Goal: Find contact information: Find contact information

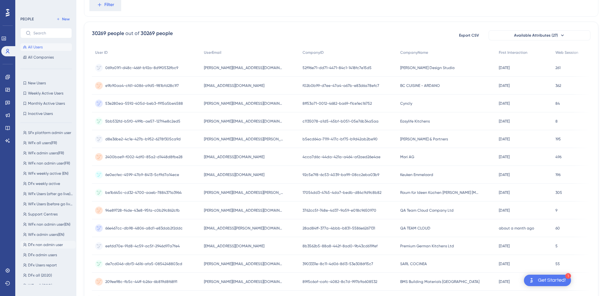
scroll to position [127, 0]
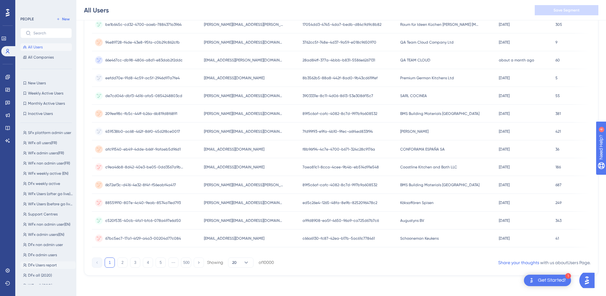
click at [45, 266] on span "DFx Users report" at bounding box center [42, 264] width 29 height 5
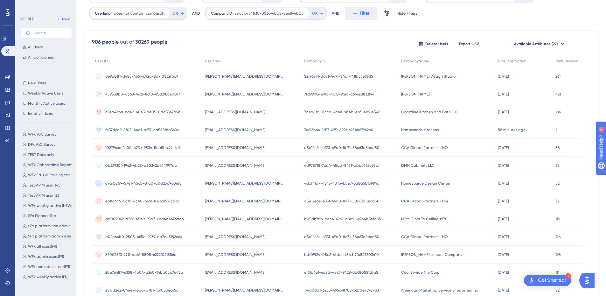
scroll to position [0, 0]
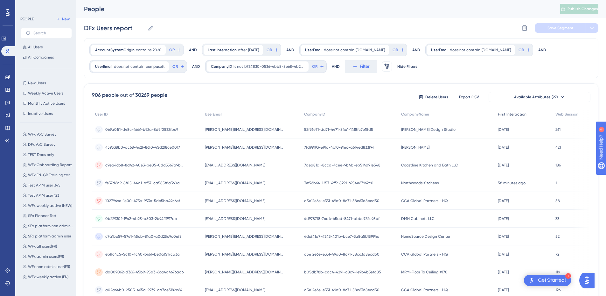
click at [508, 115] on span "First Interaction" at bounding box center [511, 114] width 29 height 5
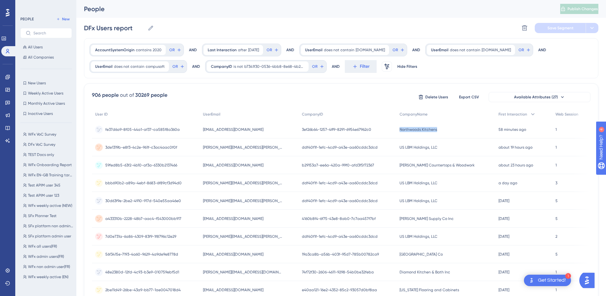
drag, startPoint x: 441, startPoint y: 127, endPoint x: 397, endPoint y: 132, distance: 43.5
click at [397, 132] on div "Northwoods Kitchens Northwoods Kitchens" at bounding box center [445, 129] width 99 height 18
copy span "Northwoods Kitchens"
drag, startPoint x: 257, startPoint y: 130, endPoint x: 204, endPoint y: 130, distance: 53.1
click at [204, 130] on div "annika@northwoodskitchens.com annika@northwoodskitchens.com" at bounding box center [249, 129] width 99 height 18
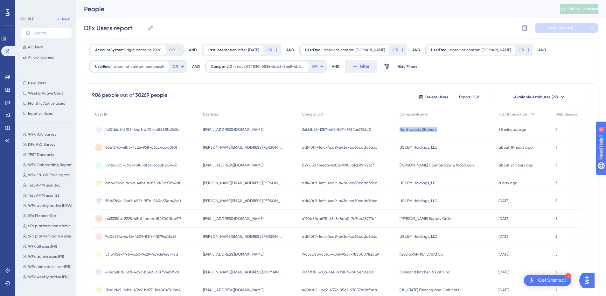
copy span "annika@northwoodskitchens.com"
